Goal: Task Accomplishment & Management: Manage account settings

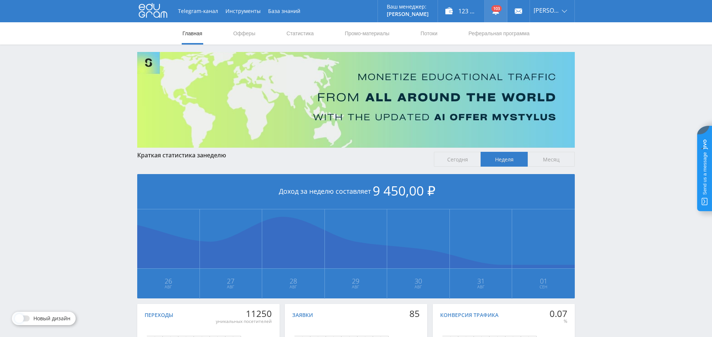
click at [498, 10] on link at bounding box center [495, 11] width 22 height 22
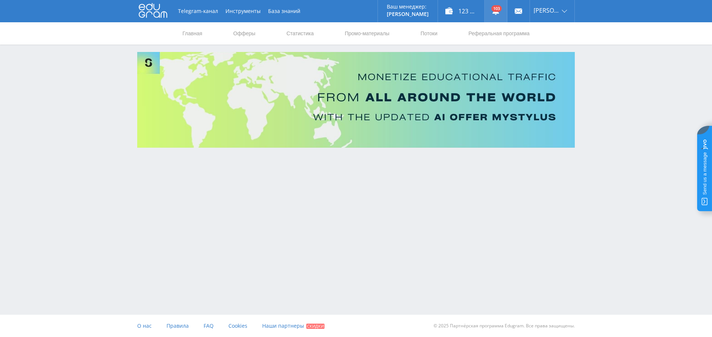
click at [491, 9] on link at bounding box center [495, 11] width 22 height 22
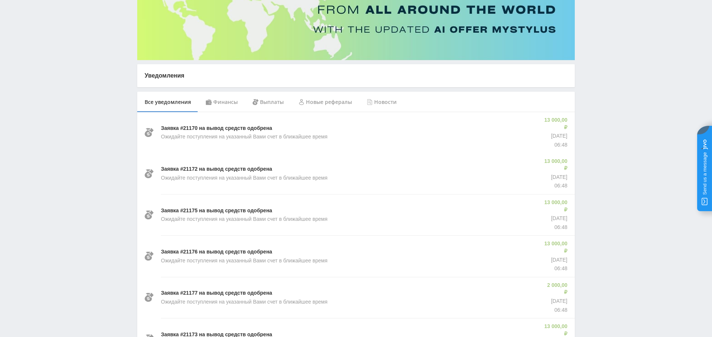
scroll to position [91, 0]
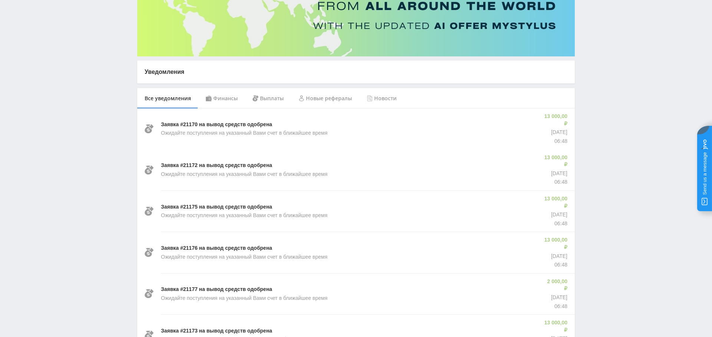
click at [224, 99] on div "Финансы" at bounding box center [221, 98] width 47 height 21
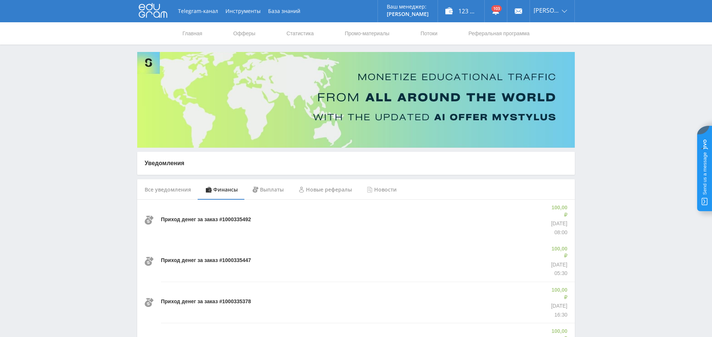
click at [264, 190] on div "Выплаты" at bounding box center [268, 189] width 46 height 21
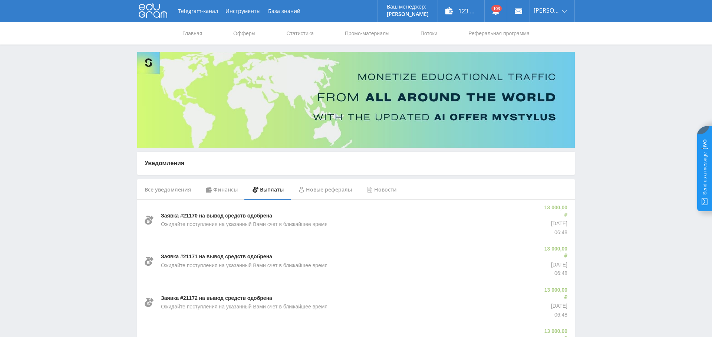
click at [221, 189] on div "Финансы" at bounding box center [221, 189] width 47 height 21
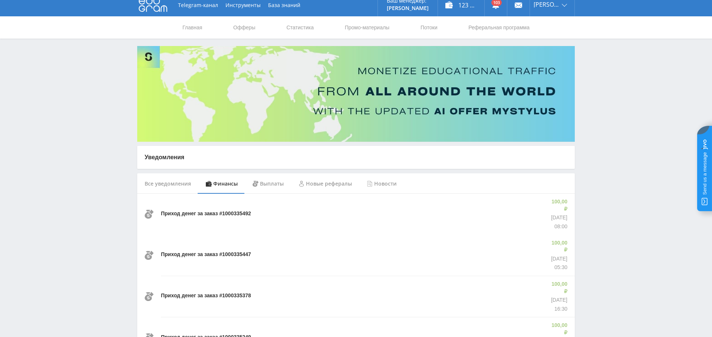
scroll to position [425, 0]
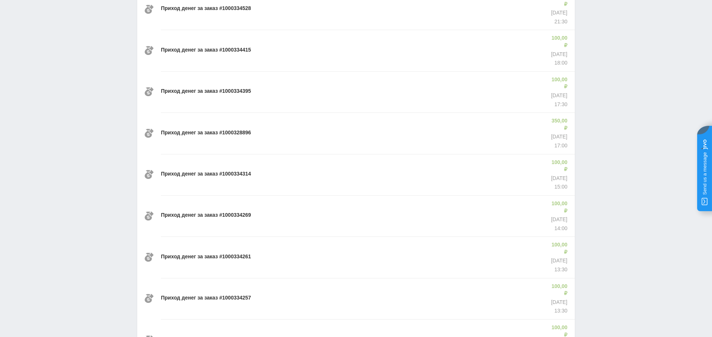
scroll to position [1442, 0]
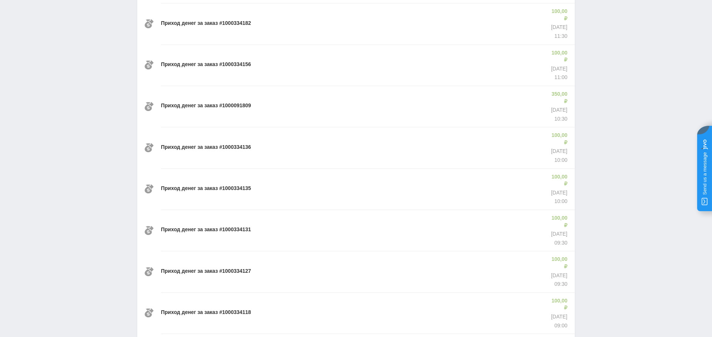
scroll to position [1951, 0]
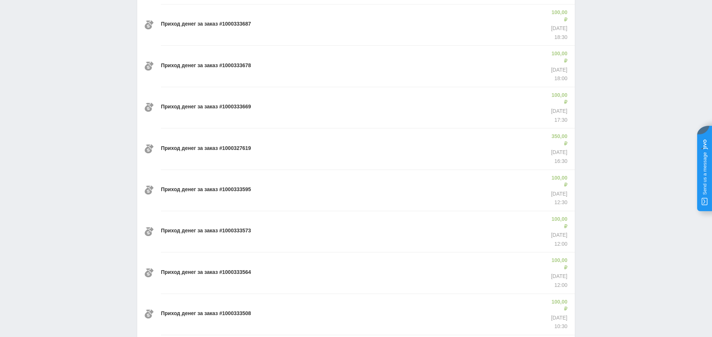
scroll to position [2968, 0]
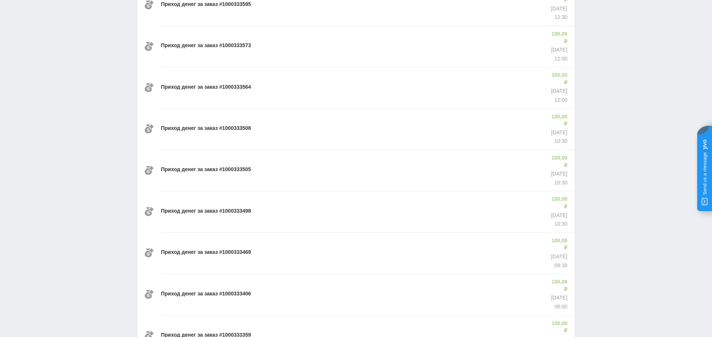
scroll to position [3476, 0]
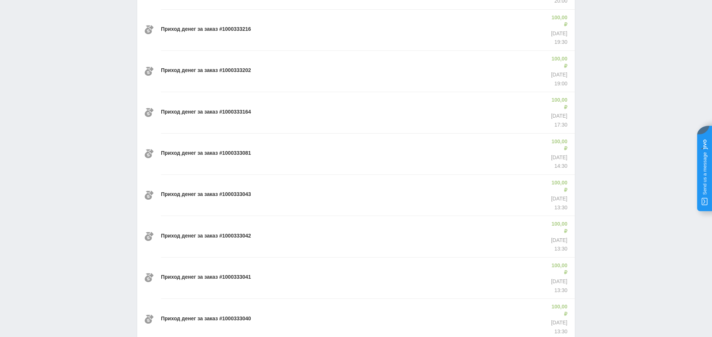
scroll to position [3984, 0]
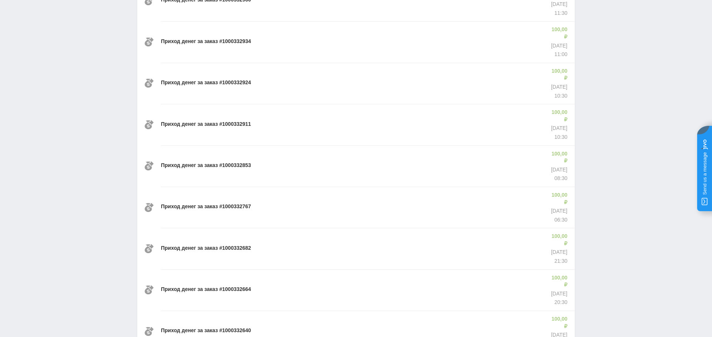
scroll to position [4493, 0]
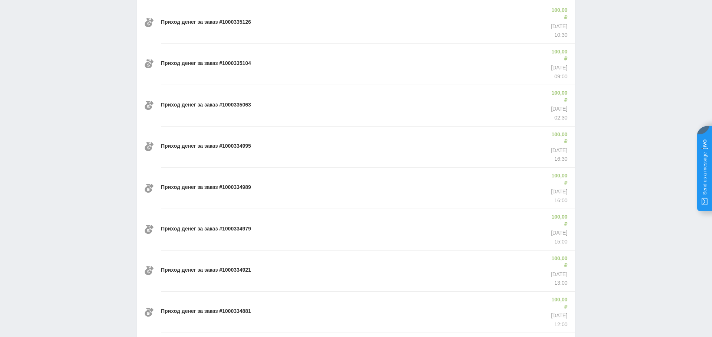
scroll to position [0, 0]
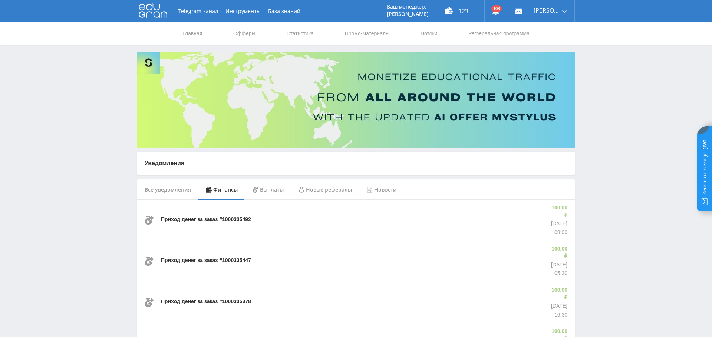
click at [262, 191] on div "Выплаты" at bounding box center [268, 189] width 46 height 21
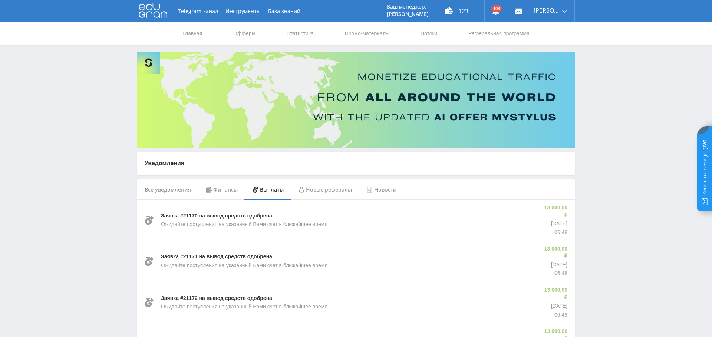
click at [167, 189] on div "Все уведомления" at bounding box center [167, 189] width 61 height 21
click at [468, 9] on div "123 400,00 ₽" at bounding box center [461, 11] width 46 height 22
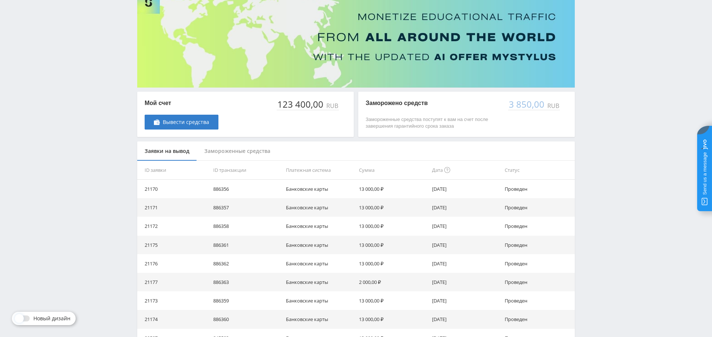
scroll to position [59, 0]
click at [242, 152] on div "Замороженные средства" at bounding box center [237, 152] width 81 height 20
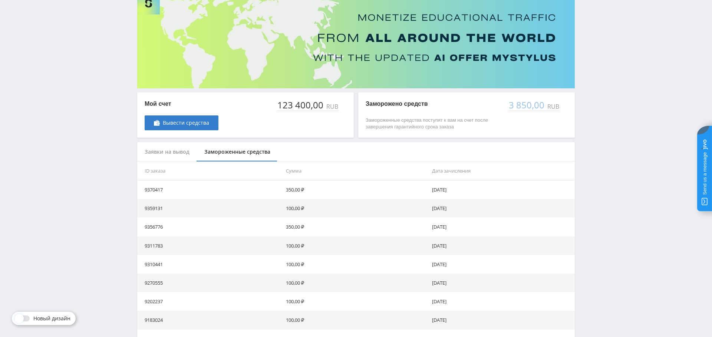
click at [163, 153] on div "Заявки на вывод" at bounding box center [167, 152] width 60 height 20
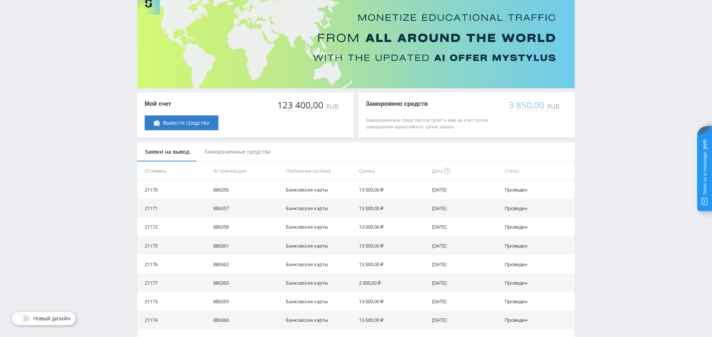
scroll to position [0, 0]
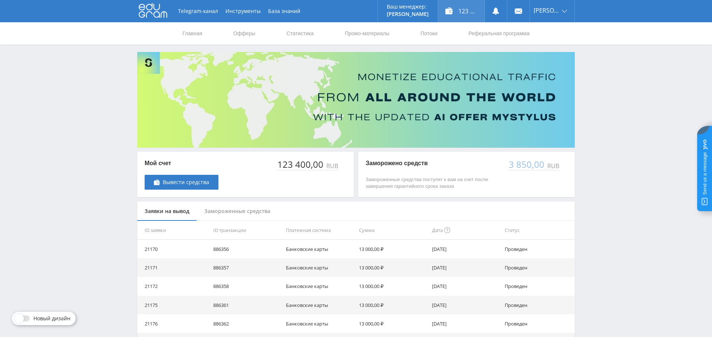
drag, startPoint x: 460, startPoint y: 13, endPoint x: 457, endPoint y: 19, distance: 7.0
click at [460, 13] on div "123 400,00 ₽" at bounding box center [461, 11] width 46 height 22
click at [499, 8] on icon at bounding box center [495, 10] width 7 height 7
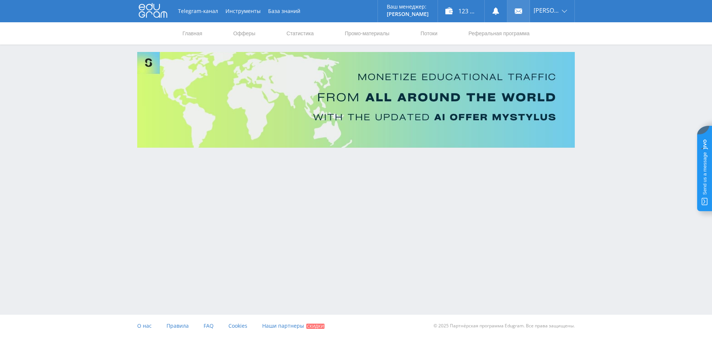
click at [522, 11] on use at bounding box center [517, 11] width 7 height 5
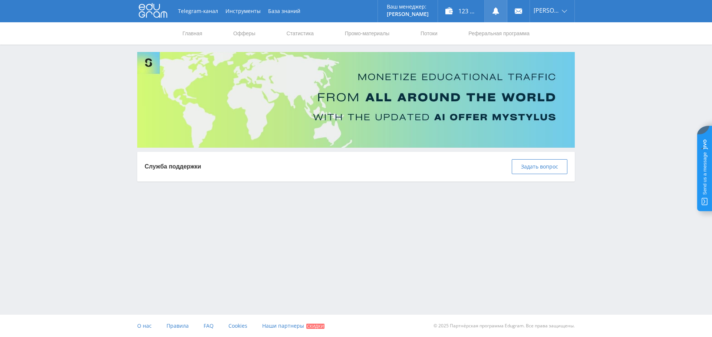
click at [495, 12] on link at bounding box center [495, 11] width 22 height 22
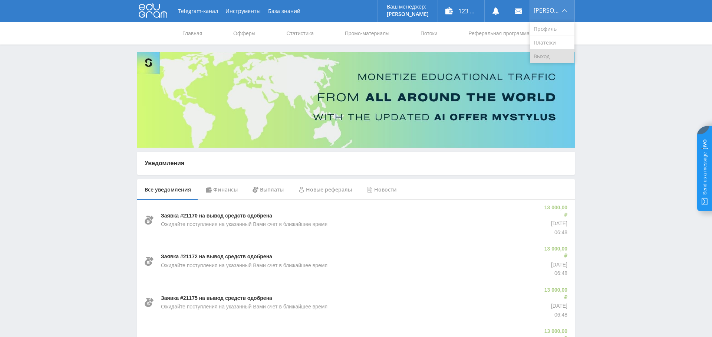
click at [557, 56] on link "Выход" at bounding box center [552, 56] width 44 height 13
